Goal: Task Accomplishment & Management: Use online tool/utility

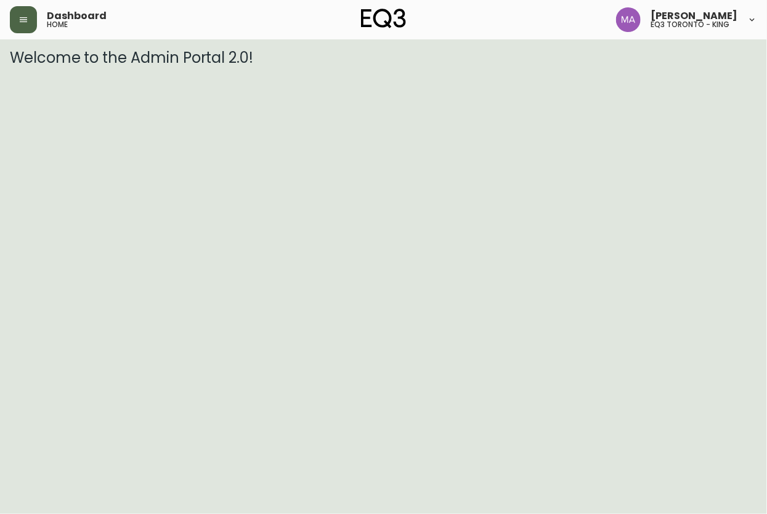
click at [20, 15] on icon "button" at bounding box center [23, 20] width 10 height 10
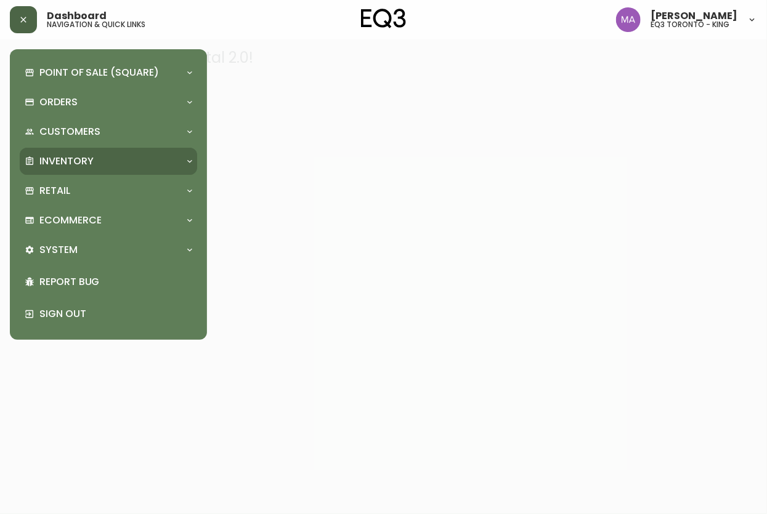
click at [77, 158] on p "Inventory" at bounding box center [66, 162] width 54 height 14
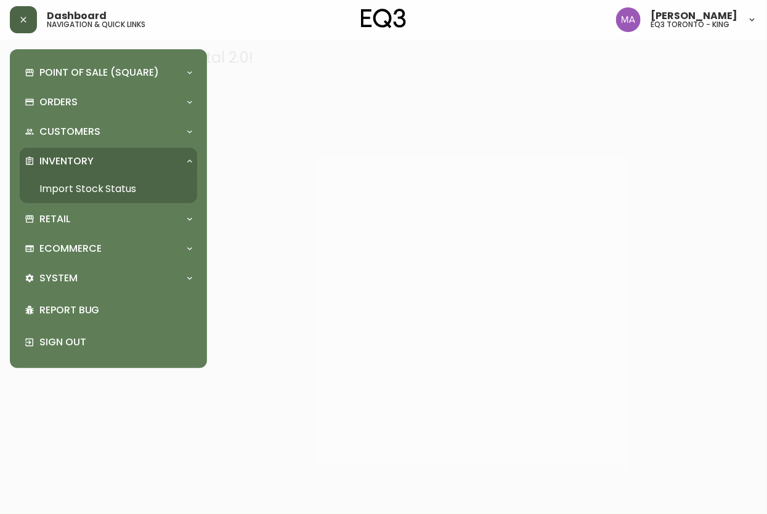
click at [123, 187] on link "Import Stock Status" at bounding box center [108, 189] width 177 height 28
